Goal: Transaction & Acquisition: Subscribe to service/newsletter

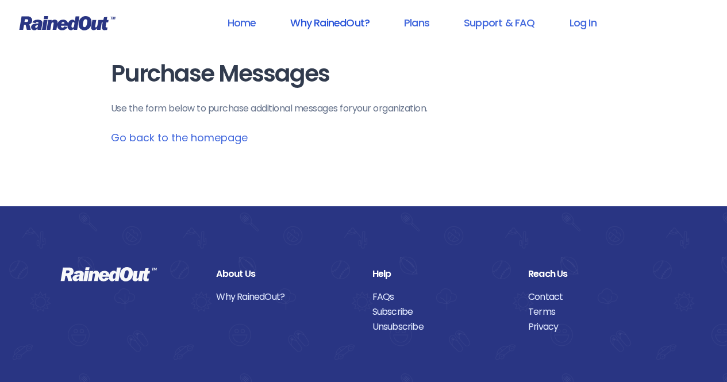
click at [343, 22] on link "Why RainedOut?" at bounding box center [329, 23] width 109 height 26
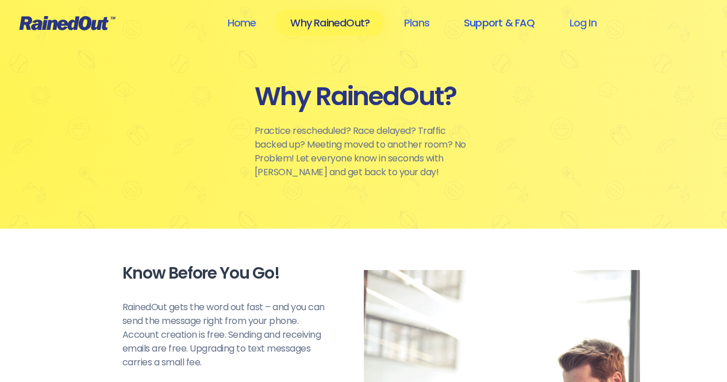
click at [484, 20] on link "Support & FAQ" at bounding box center [499, 23] width 101 height 26
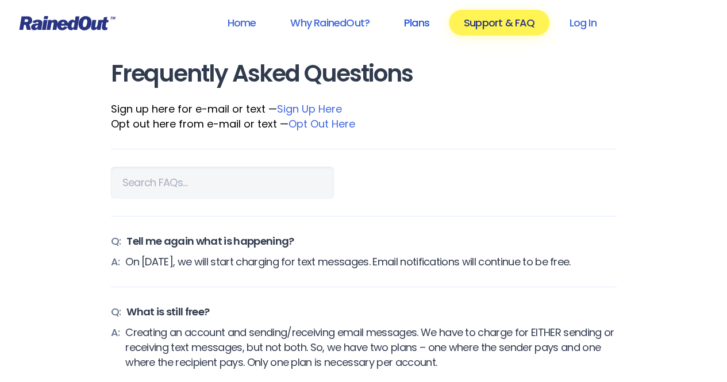
click at [424, 18] on link "Plans" at bounding box center [416, 23] width 55 height 26
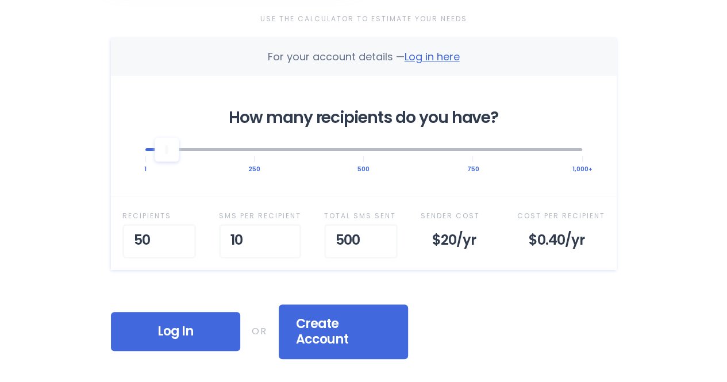
scroll to position [402, 0]
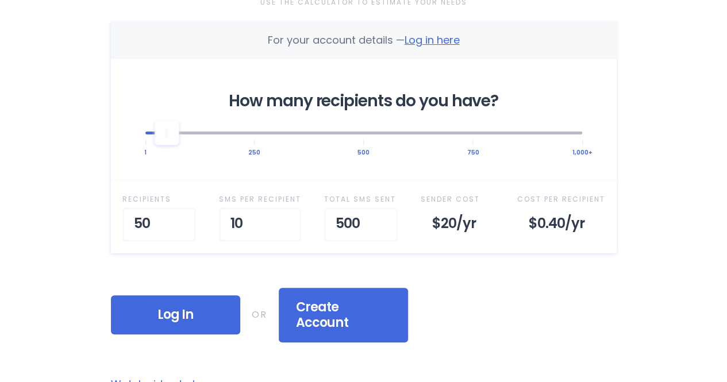
click at [473, 153] on div "How many recipients do you have? 1 250 500 750 1,000+" at bounding box center [363, 119] width 505 height 121
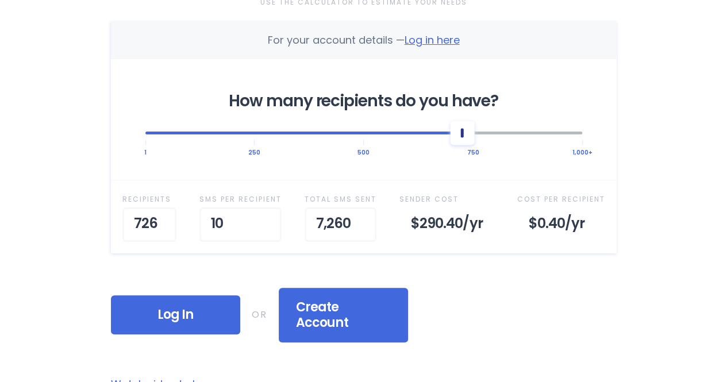
click at [465, 130] on div at bounding box center [363, 132] width 437 height 25
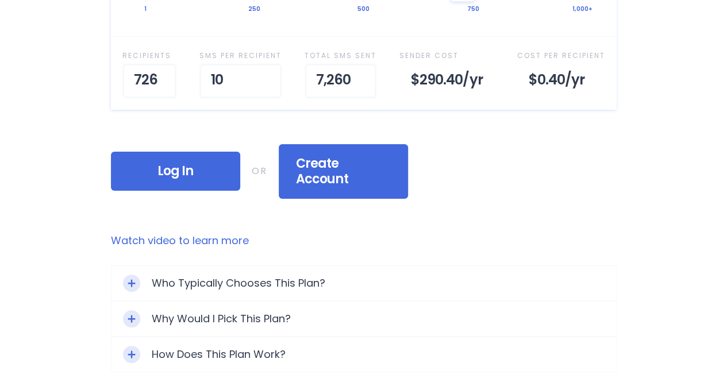
scroll to position [574, 0]
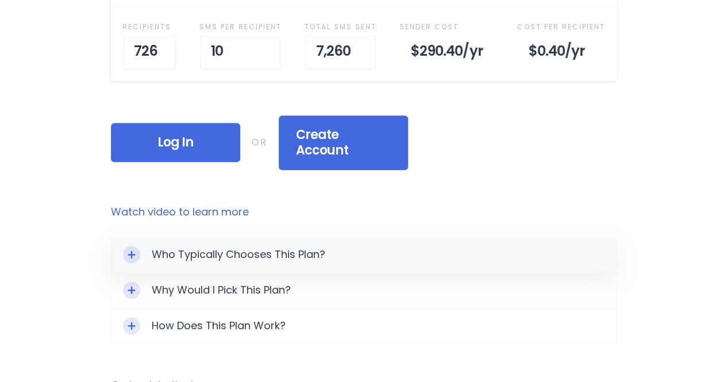
click at [132, 250] on icon "Toggle Expand" at bounding box center [132, 254] width 8 height 8
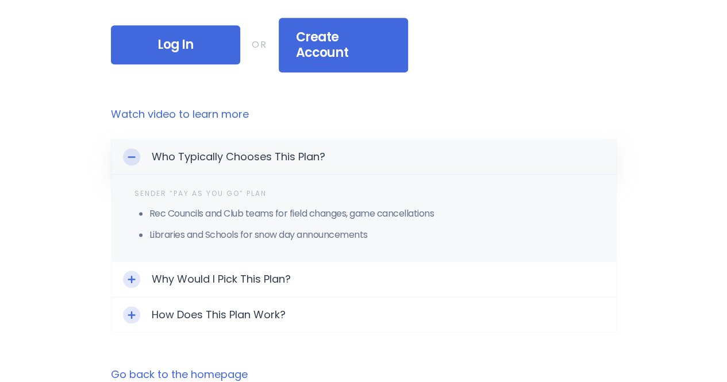
scroll to position [689, 0]
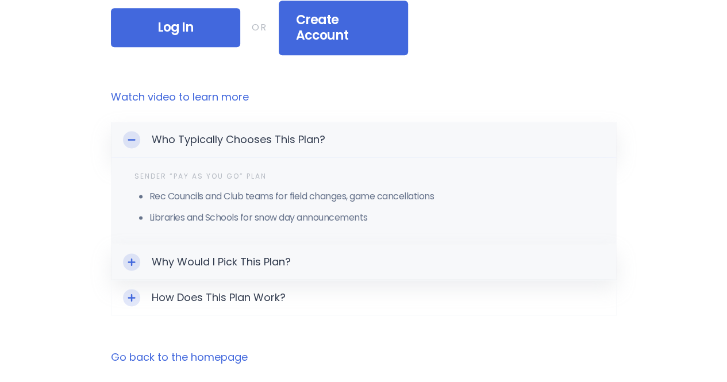
click at [168, 245] on div "Why Would I Pick This Plan?" at bounding box center [363, 262] width 504 height 34
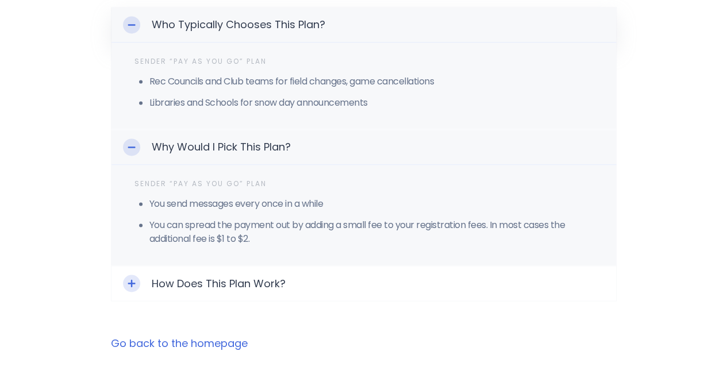
scroll to position [862, 0]
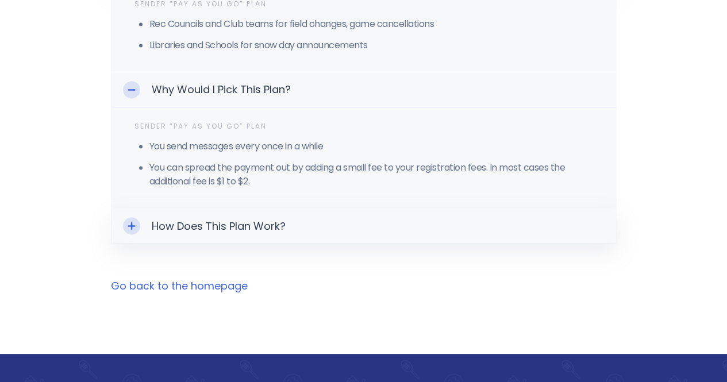
click at [206, 210] on div "How Does This Plan Work?" at bounding box center [363, 225] width 504 height 34
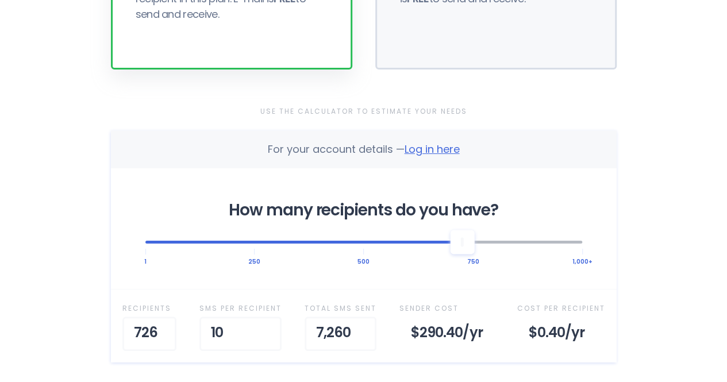
scroll to position [287, 0]
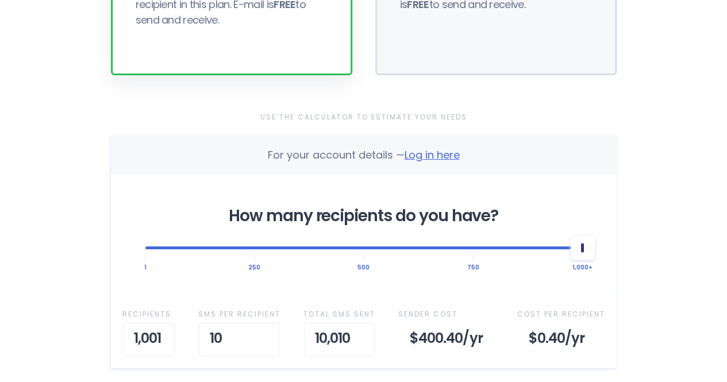
click at [578, 246] on div at bounding box center [363, 247] width 437 height 3
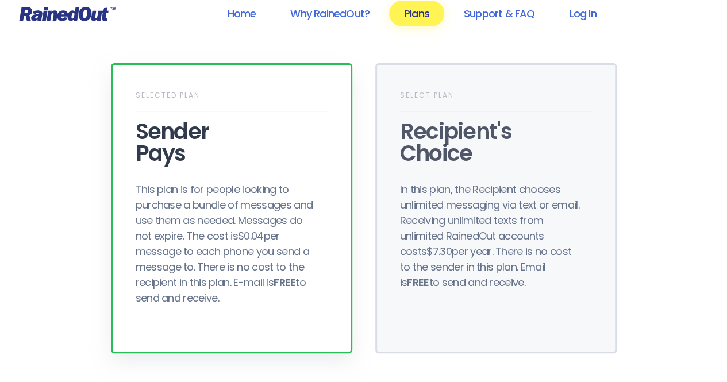
scroll to position [0, 0]
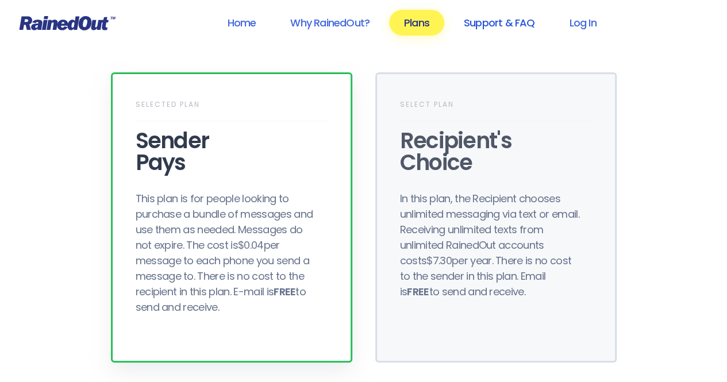
click at [500, 24] on link "Support & FAQ" at bounding box center [499, 23] width 101 height 26
